Goal: Task Accomplishment & Management: Use online tool/utility

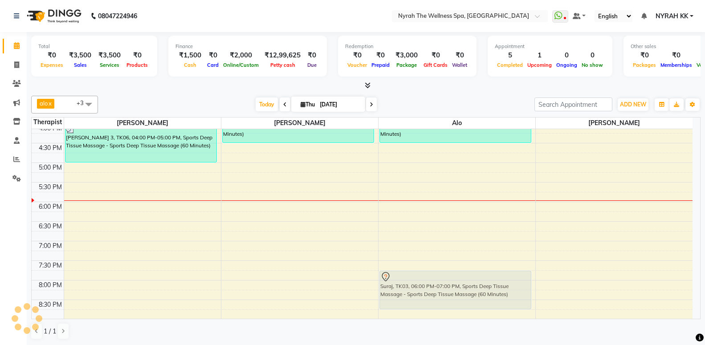
scroll to position [242, 0]
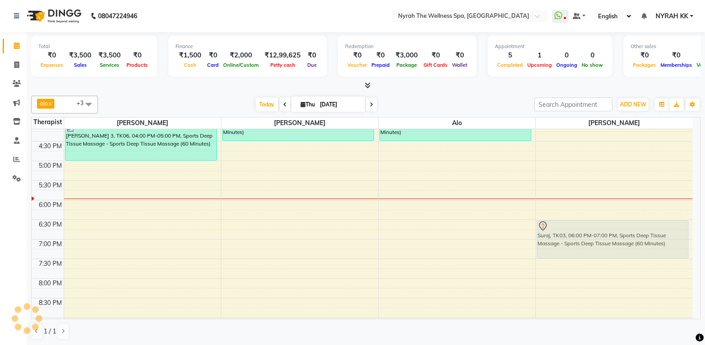
drag, startPoint x: 150, startPoint y: 220, endPoint x: 581, endPoint y: 234, distance: 431.2
click at [581, 234] on tr "[PERSON_NAME] 3, TK06, 04:00 PM-05:00 PM, Sports Deep Tissue Massage - Sports D…" at bounding box center [362, 161] width 661 height 548
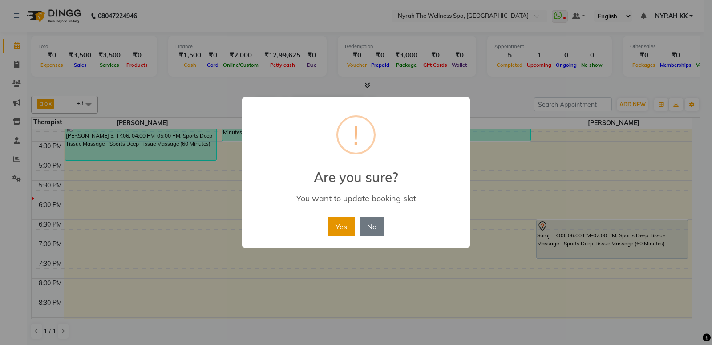
click at [336, 229] on button "Yes" at bounding box center [341, 227] width 27 height 20
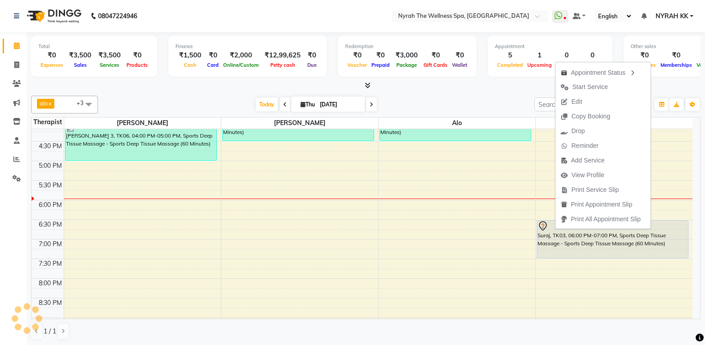
click at [585, 85] on span "Start Service" at bounding box center [590, 86] width 36 height 9
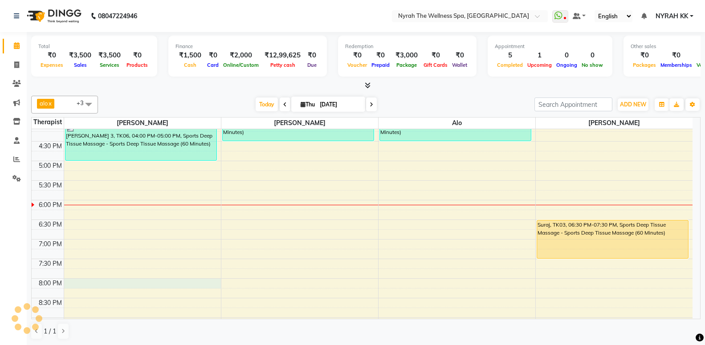
click at [71, 284] on div "10:00 AM 10:30 AM 11:00 AM 11:30 AM 12:00 PM 12:30 PM 1:00 PM 1:30 PM 2:00 PM 2…" at bounding box center [362, 161] width 661 height 548
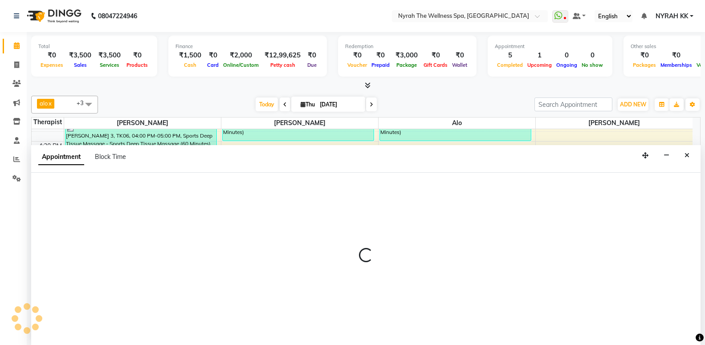
scroll to position [0, 0]
select select "10323"
select select "1200"
select select "tentative"
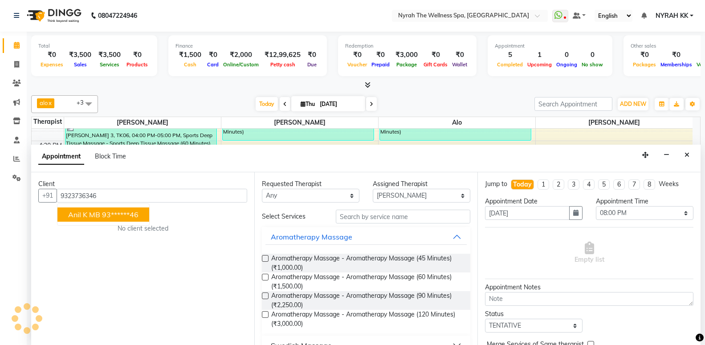
scroll to position [0, 0]
click at [129, 215] on ngb-highlight "93******46" at bounding box center [120, 214] width 37 height 9
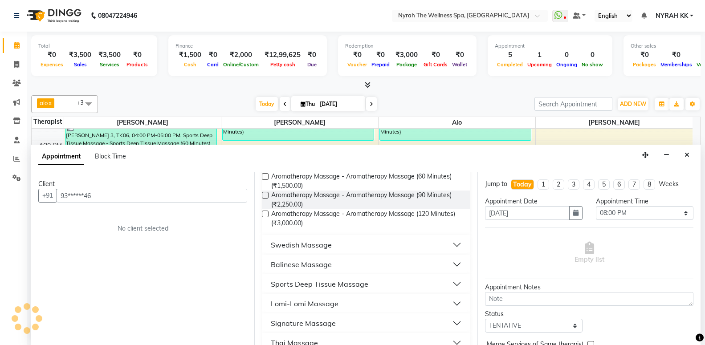
scroll to position [144, 0]
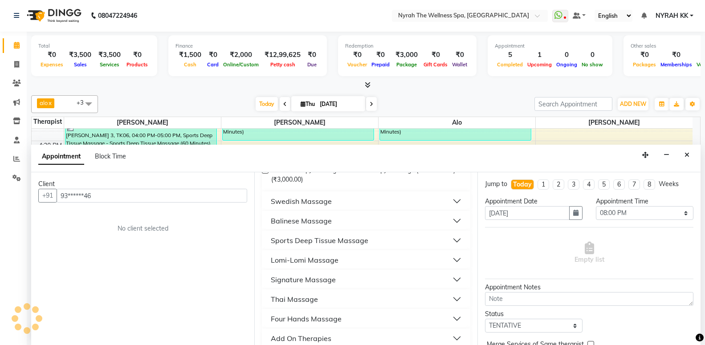
type input "93******46"
click at [370, 240] on button "Sports Deep Tissue Massage" at bounding box center [365, 240] width 201 height 16
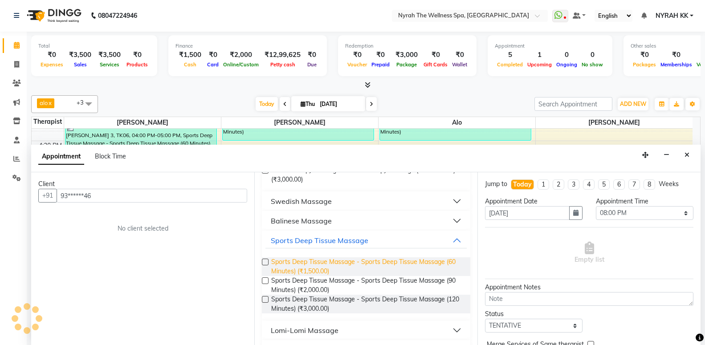
click at [372, 260] on span "Sports Deep Tissue Massage - Sports Deep Tissue Massage (60 Minutes) (₹1,500.00)" at bounding box center [367, 266] width 192 height 19
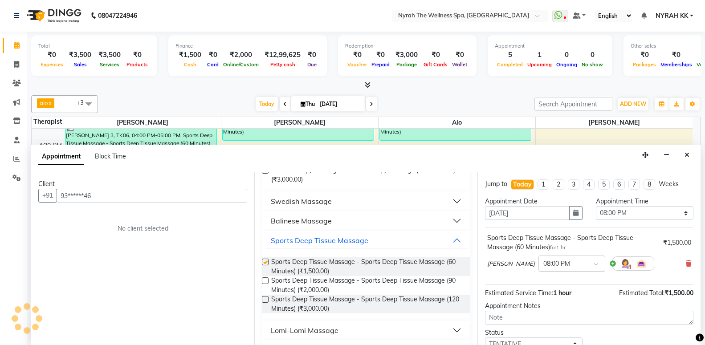
checkbox input "false"
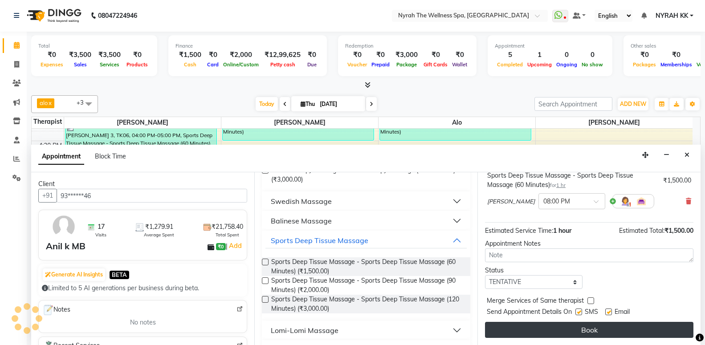
click at [561, 335] on button "Book" at bounding box center [589, 330] width 208 height 16
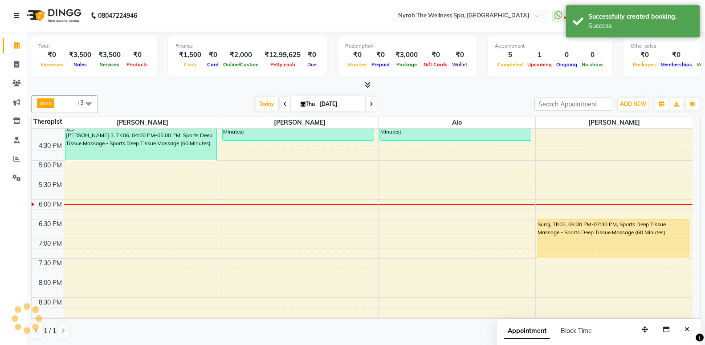
scroll to position [0, 0]
